Goal: Book appointment/travel/reservation

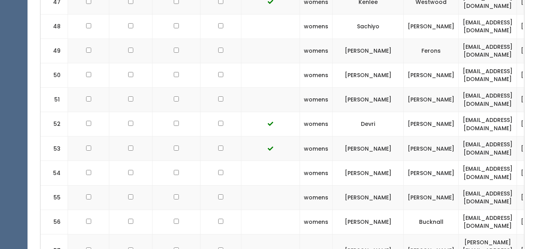
scroll to position [1595, 0]
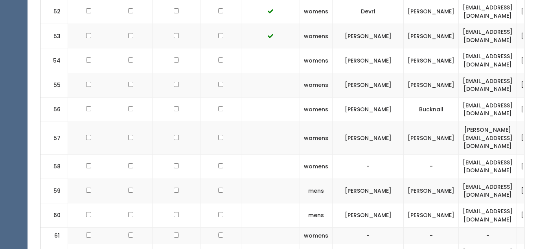
click at [274, 48] on td at bounding box center [270, 60] width 59 height 24
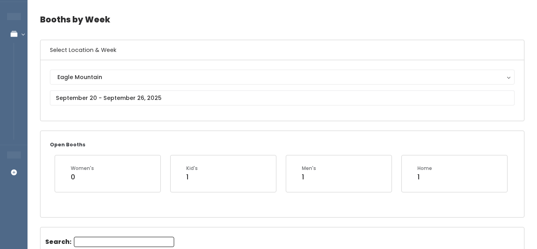
scroll to position [0, 0]
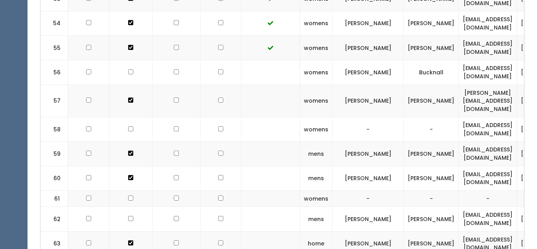
scroll to position [1873, 0]
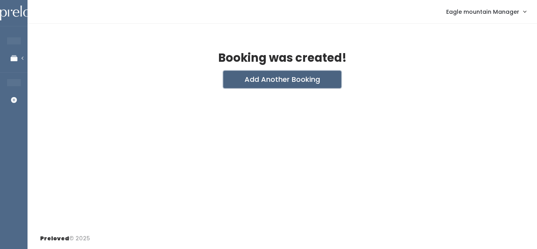
click at [285, 79] on button "Add Another Booking" at bounding box center [282, 79] width 118 height 17
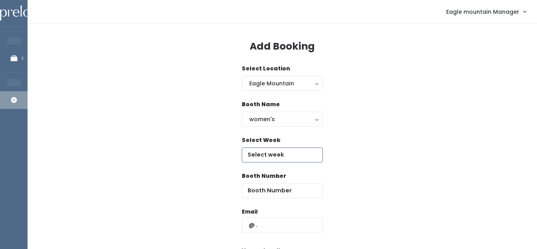
click at [269, 152] on input "text" at bounding box center [282, 154] width 81 height 15
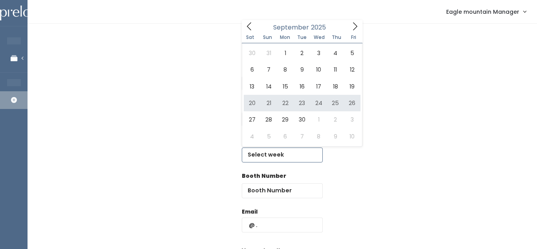
type input "[DATE] to [DATE]"
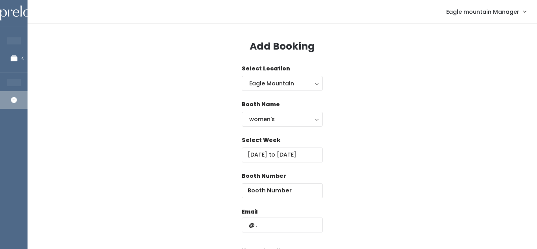
click at [280, 199] on div "Booth Number" at bounding box center [282, 190] width 81 height 36
click at [283, 194] on input "number" at bounding box center [282, 190] width 81 height 15
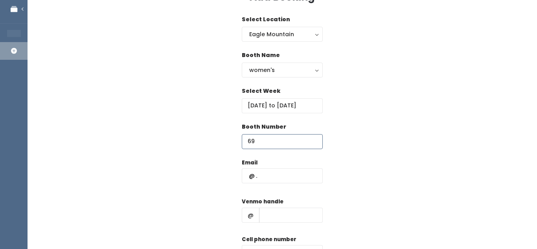
scroll to position [50, 0]
type input "69"
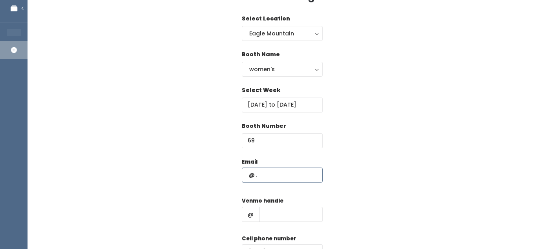
click at [288, 173] on input "text" at bounding box center [282, 174] width 81 height 15
type input "indijaneporter@gmail.com"
click at [276, 208] on input "text" at bounding box center [291, 214] width 64 height 15
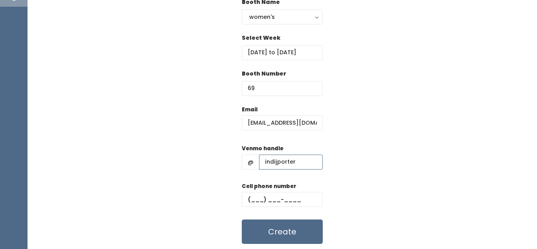
scroll to position [108, 0]
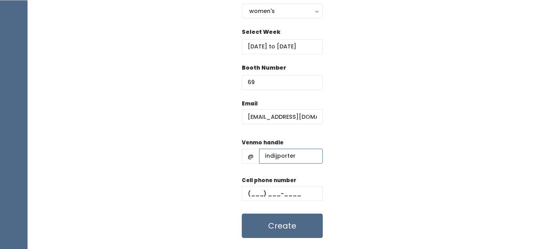
type input "indijporter"
click at [259, 192] on input "text" at bounding box center [282, 193] width 81 height 15
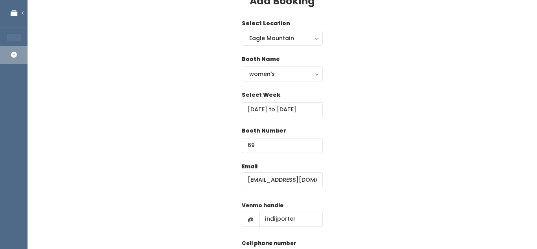
scroll to position [127, 0]
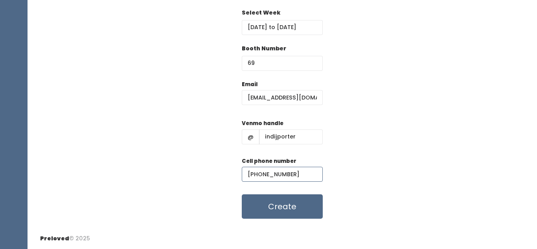
type input "(385) 343-8243"
click at [277, 240] on div "Preloved © 2025" at bounding box center [283, 238] width 510 height 21
click at [279, 212] on button "Create" at bounding box center [282, 206] width 81 height 24
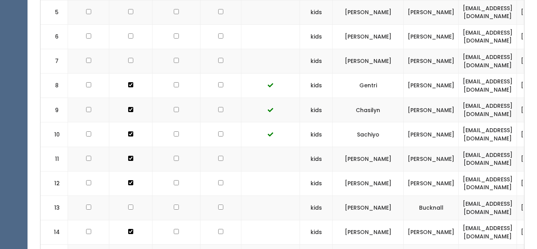
scroll to position [481, 0]
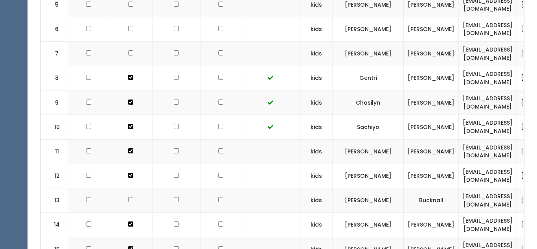
click at [210, 52] on td at bounding box center [221, 54] width 41 height 24
click at [218, 53] on input "checkbox" at bounding box center [220, 52] width 5 height 5
checkbox input "true"
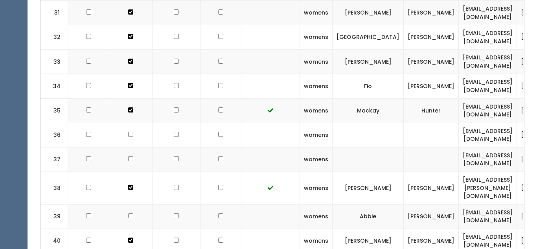
scroll to position [1128, 0]
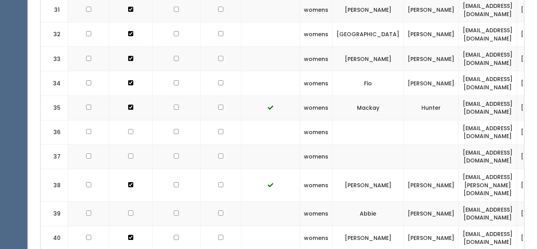
click at [218, 210] on input "checkbox" at bounding box center [220, 212] width 5 height 5
checkbox input "true"
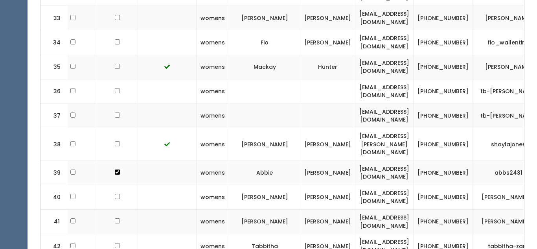
scroll to position [0, 0]
